Goal: Task Accomplishment & Management: Manage account settings

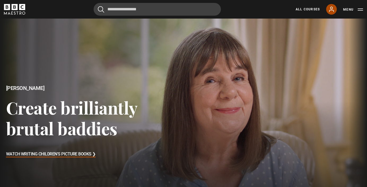
click at [331, 9] on icon at bounding box center [331, 9] width 6 height 6
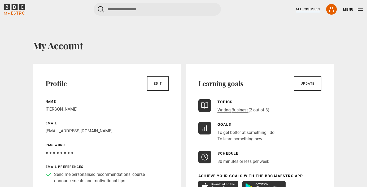
click at [308, 9] on link "All Courses" at bounding box center [308, 9] width 24 height 5
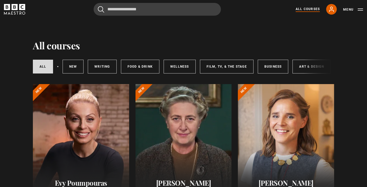
click at [19, 11] on icon "BBC Maestro" at bounding box center [14, 9] width 21 height 11
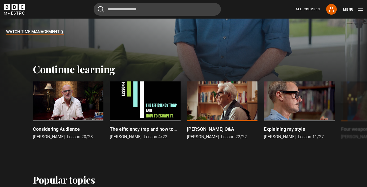
scroll to position [133, 0]
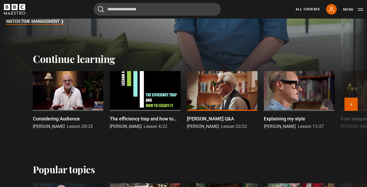
click at [66, 93] on div at bounding box center [68, 91] width 71 height 40
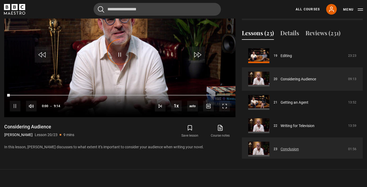
scroll to position [266, 0]
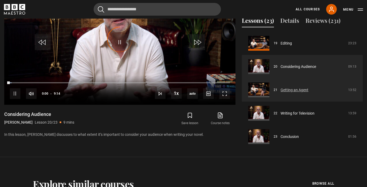
click at [287, 87] on link "Getting an Agent" at bounding box center [295, 90] width 28 height 6
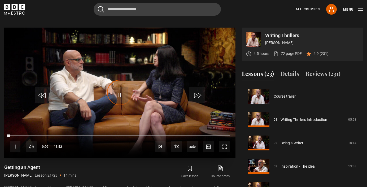
scroll to position [446, 0]
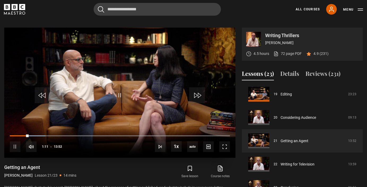
click at [35, 131] on div "10s Skip Back 10 seconds Pause 10s Skip Forward 10 seconds Loaded : 16.23% 01:3…" at bounding box center [119, 142] width 231 height 29
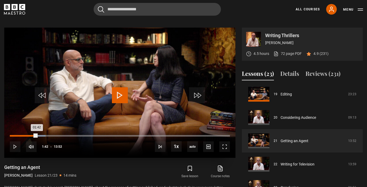
click at [37, 135] on div "Loaded : 16.23% 01:42 01:42" at bounding box center [120, 136] width 220 height 2
click at [44, 135] on div "Loaded : 16.83% 02:11 01:44" at bounding box center [120, 136] width 220 height 2
click at [56, 135] on div "Loaded : 18.03% 02:56 02:12" at bounding box center [120, 136] width 220 height 2
click at [74, 135] on div "Loaded : 31.85% 04:01 04:01" at bounding box center [120, 136] width 220 height 2
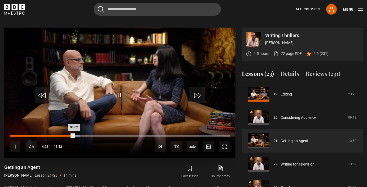
click at [86, 135] on div "Loaded : 31.85% 04:47 04:02" at bounding box center [120, 136] width 220 height 2
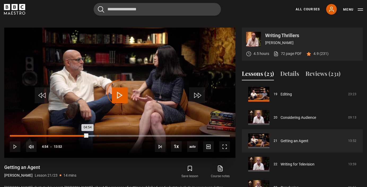
click at [97, 135] on div "Loaded : 38.46% 05:30 04:54" at bounding box center [120, 136] width 220 height 2
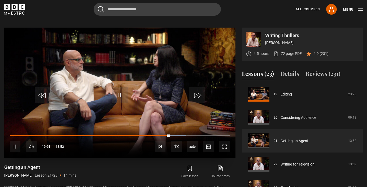
click at [182, 128] on div "10s Skip Back 10 seconds Pause 10s Skip Forward 10 seconds Loaded : 79.93% 10:2…" at bounding box center [119, 142] width 231 height 29
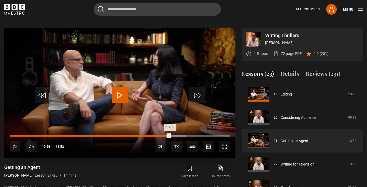
click at [183, 135] on div "10:55" at bounding box center [183, 136] width 1 height 2
click at [195, 135] on div "Loaded : 79.93% 11:42 10:56" at bounding box center [120, 136] width 220 height 2
click at [223, 135] on div "Loaded : 84.13% 13:24 13:24" at bounding box center [120, 136] width 220 height 2
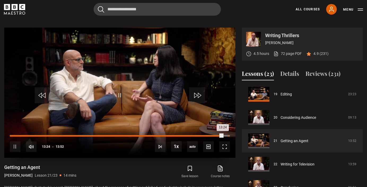
click at [228, 135] on div "Loaded : 0.00% 13:45 13:24" at bounding box center [120, 136] width 220 height 2
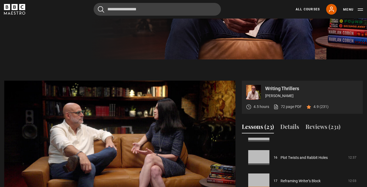
scroll to position [313, 0]
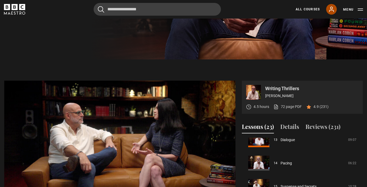
click at [332, 7] on icon at bounding box center [332, 9] width 4 height 5
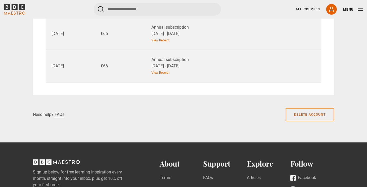
scroll to position [557, 0]
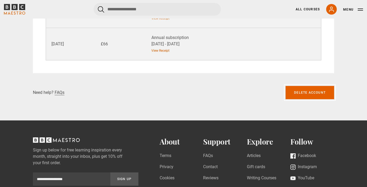
click at [297, 94] on link "Delete account" at bounding box center [310, 92] width 49 height 13
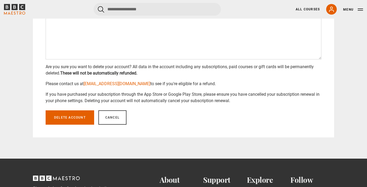
scroll to position [159, 0]
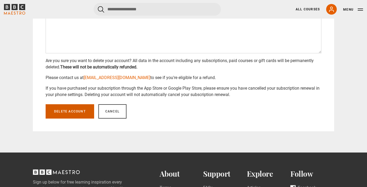
click at [69, 111] on button "Delete account" at bounding box center [70, 111] width 49 height 14
